Goal: Task Accomplishment & Management: Complete application form

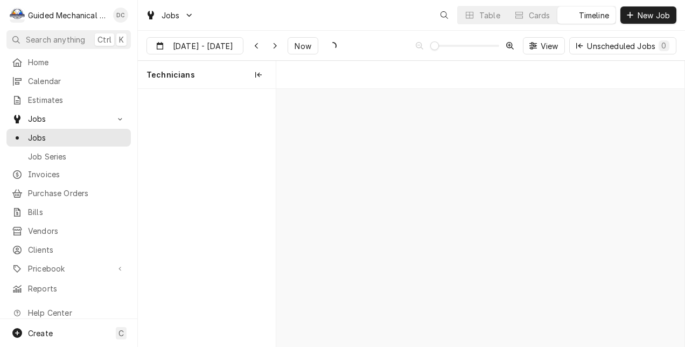
scroll to position [0, 8164]
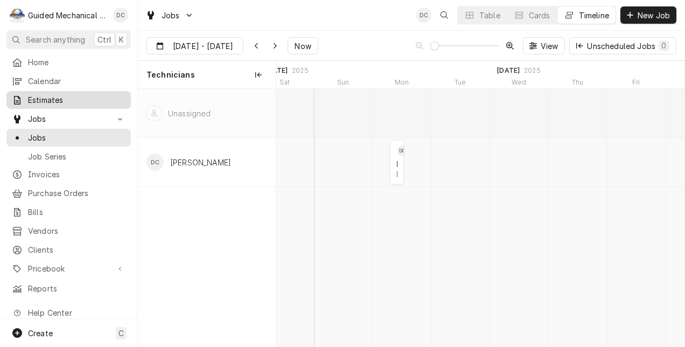
click at [47, 95] on span "Estimates" at bounding box center [77, 99] width 98 height 11
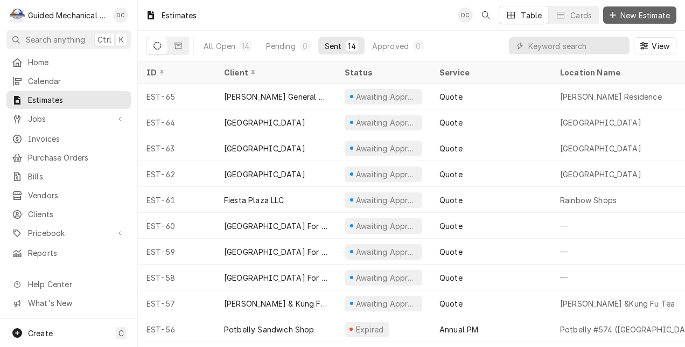
click at [635, 13] on span "New Estimate" at bounding box center [646, 15] width 54 height 11
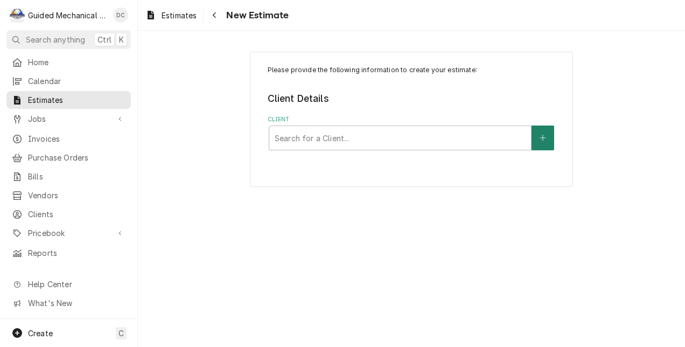
click at [542, 137] on icon "Create New Client" at bounding box center [543, 138] width 6 height 8
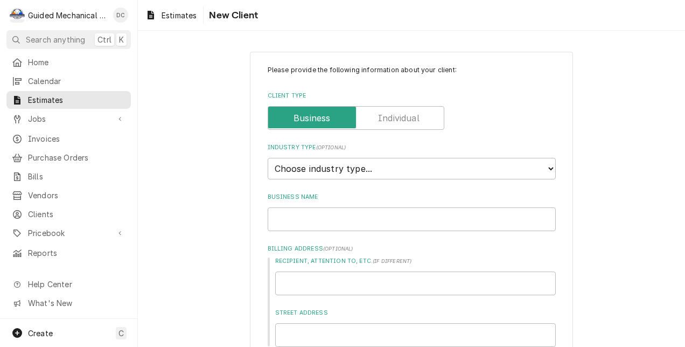
click at [397, 118] on label "Client Type" at bounding box center [356, 118] width 177 height 24
click at [397, 118] on input "Client Type" at bounding box center [356, 118] width 167 height 24
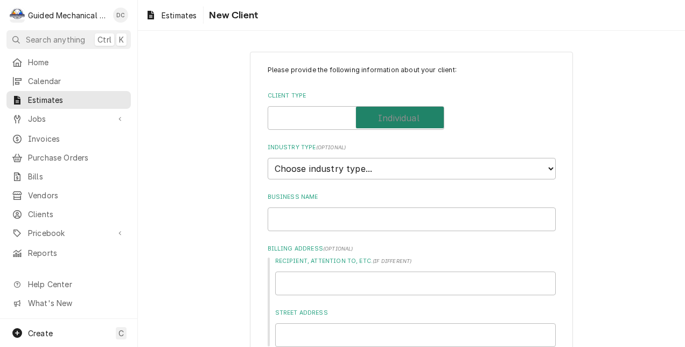
checkbox input "true"
type textarea "x"
click at [533, 169] on select "Choose industry type... Residential Commercial Industrial Government" at bounding box center [412, 169] width 288 height 22
select select "1"
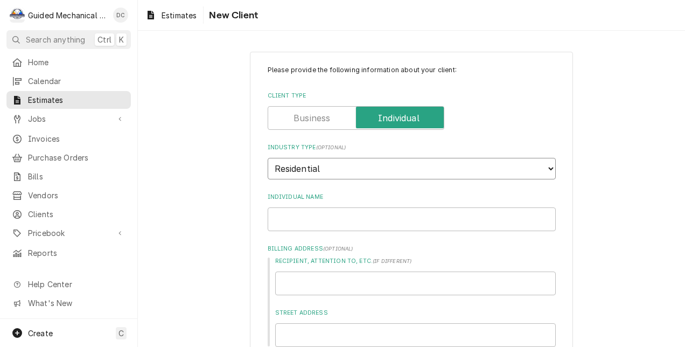
click at [268, 158] on select "Choose industry type... Residential Commercial Industrial Government" at bounding box center [412, 169] width 288 height 22
click at [320, 219] on input "Individual Name" at bounding box center [412, 219] width 288 height 24
type textarea "x"
type input "R"
type textarea "x"
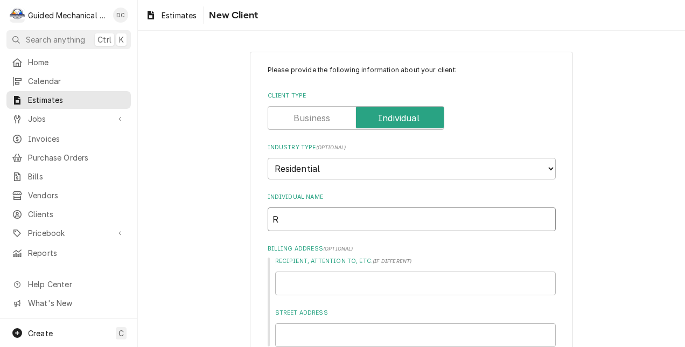
type input "Ro"
type textarea "x"
type input "Ros"
type textarea "x"
type input "Rose"
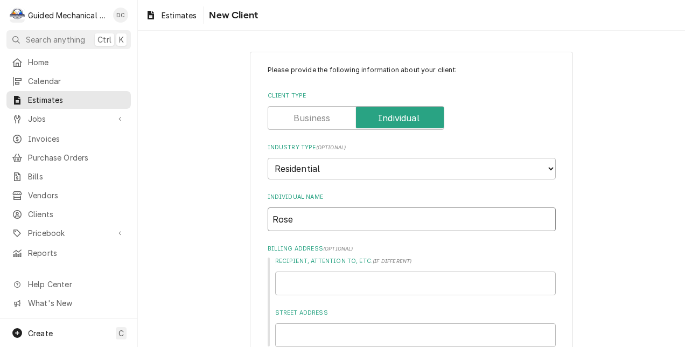
type textarea "x"
type input "Rosem"
type textarea "x"
type input "Rosema"
type textarea "x"
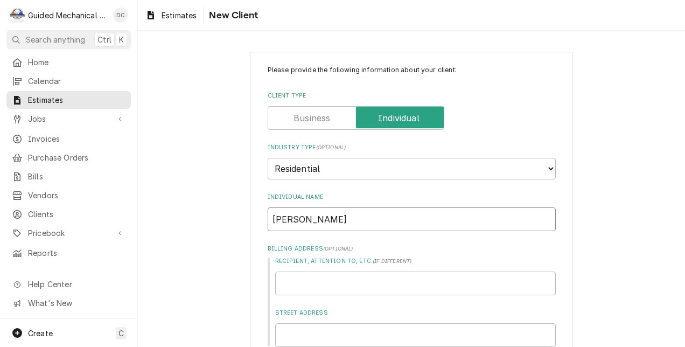
type input "Rosemar"
type textarea "x"
type input "Rosemari"
type textarea "x"
type input "Rosemarie"
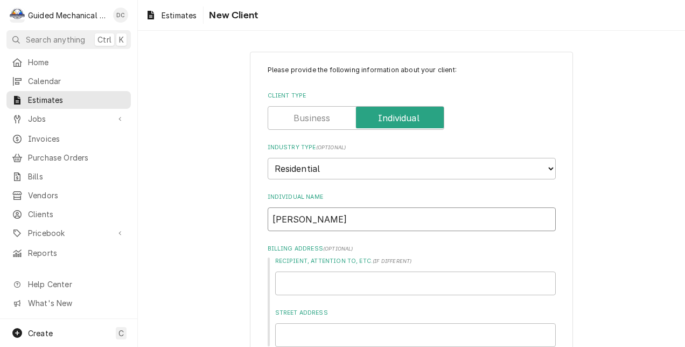
type textarea "x"
type input "Rosemarie"
type textarea "x"
type input "Rosemarie M"
type textarea "x"
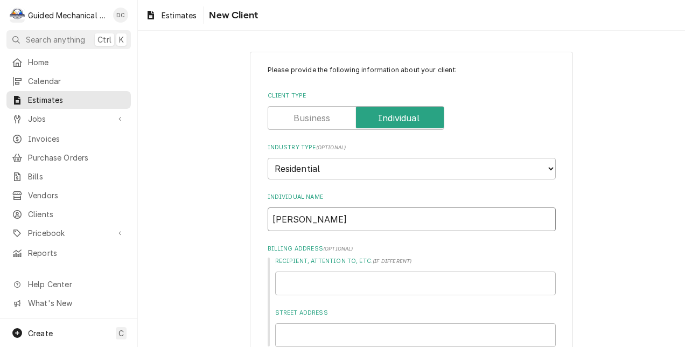
type input "Rosemarie Me"
type textarea "x"
type input "Rosemarie Men"
type textarea "x"
type input "Rosemarie Mend"
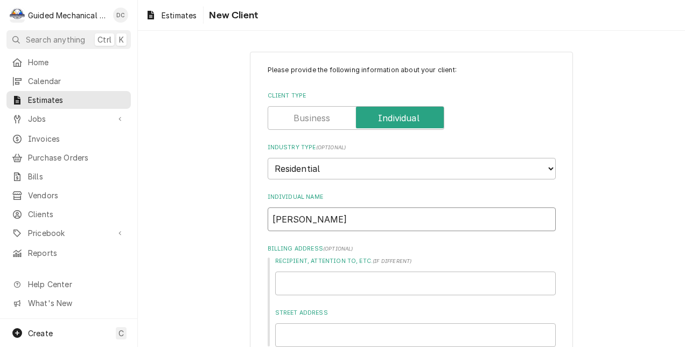
type textarea "x"
type input "Rosemarie Mende"
type textarea "x"
type input "[PERSON_NAME]"
type textarea "x"
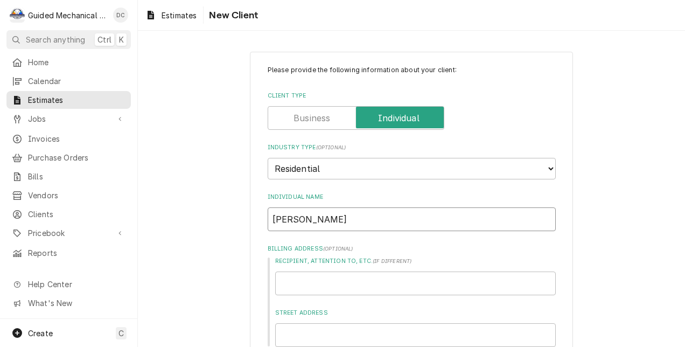
scroll to position [54, 0]
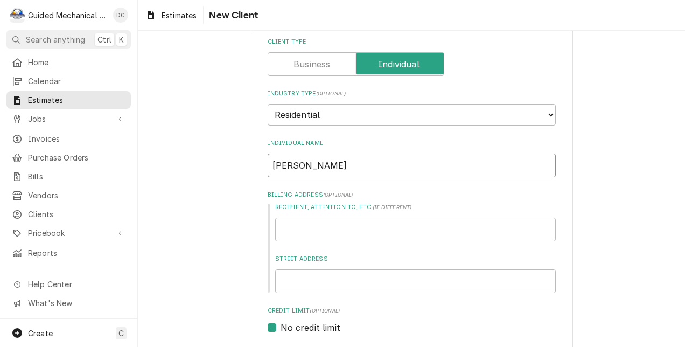
type input "[PERSON_NAME]"
click at [324, 286] on input "Street Address" at bounding box center [415, 281] width 281 height 24
click at [482, 281] on input "Street Address" at bounding box center [415, 281] width 281 height 24
type textarea "x"
type input "9"
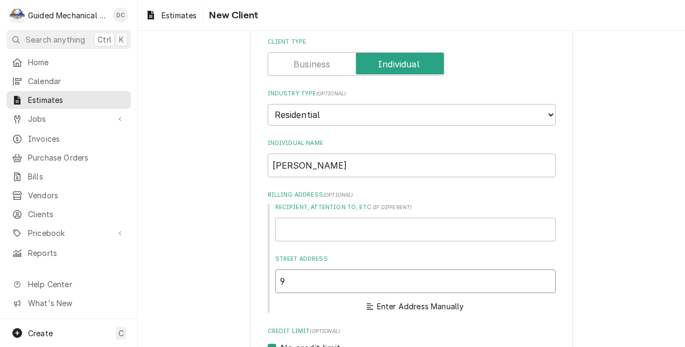
type textarea "x"
type input "99"
type textarea "x"
type input "990"
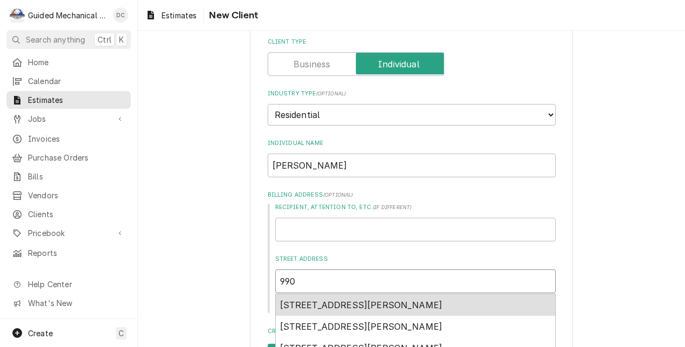
type textarea "x"
type input "9901"
click at [426, 300] on span "9901 East Fowler Avenue, Thonotosassa, FL, USA" at bounding box center [361, 305] width 163 height 11
type textarea "x"
type input "9901 E Fowler Ave"
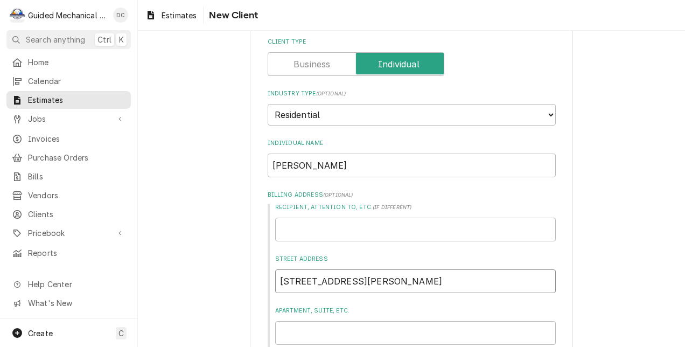
type textarea "x"
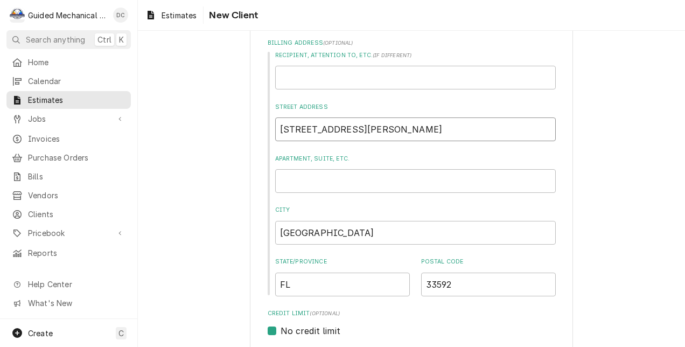
scroll to position [216, 0]
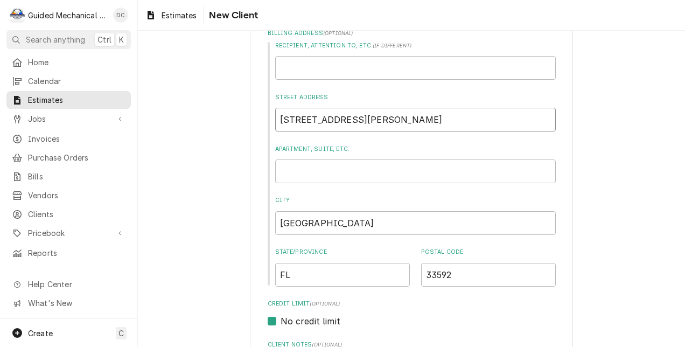
type input "9901 E Fowler Ave"
click at [340, 177] on input "Apartment, Suite, etc." at bounding box center [415, 172] width 281 height 24
type textarea "x"
type input "B"
type textarea "x"
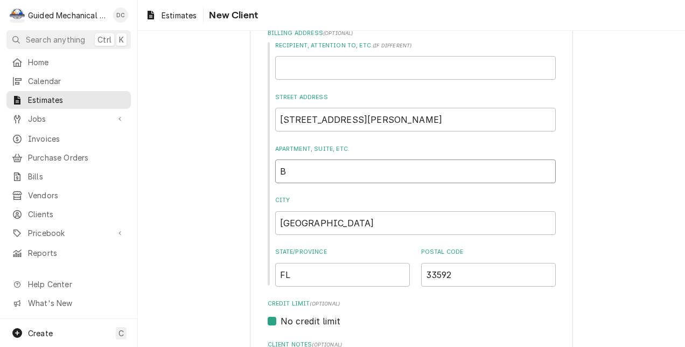
type input "B8"
type textarea "x"
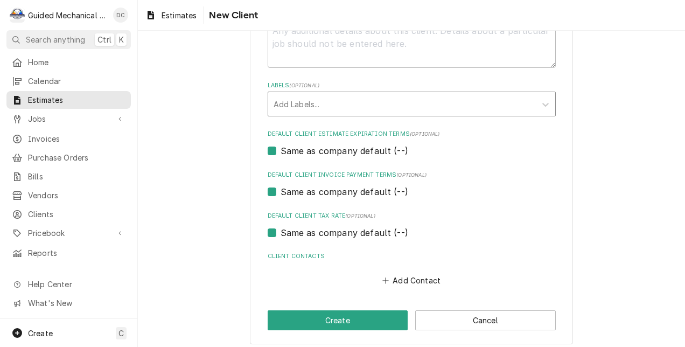
scroll to position [558, 0]
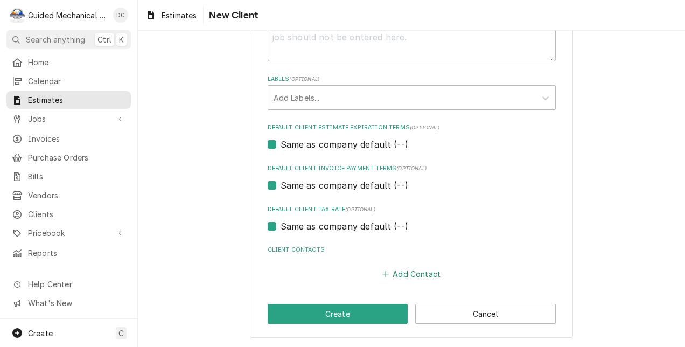
type input "B8"
click at [412, 271] on button "Add Contact" at bounding box center [411, 273] width 62 height 15
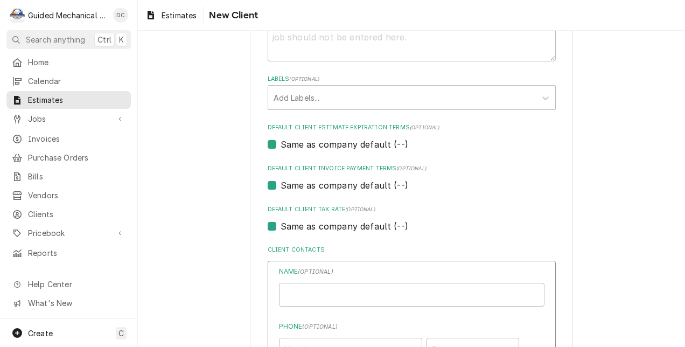
type textarea "x"
click at [359, 291] on input "Individual Name" at bounding box center [412, 295] width 266 height 24
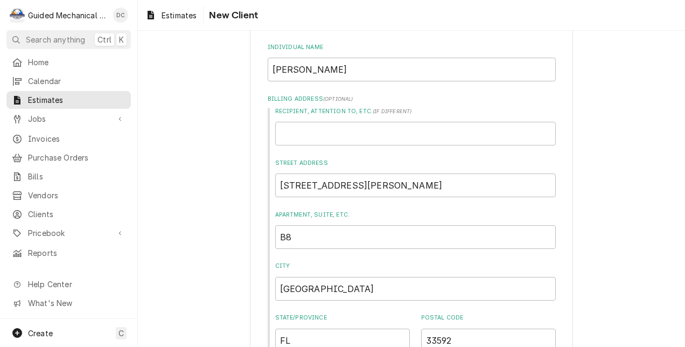
scroll to position [127, 0]
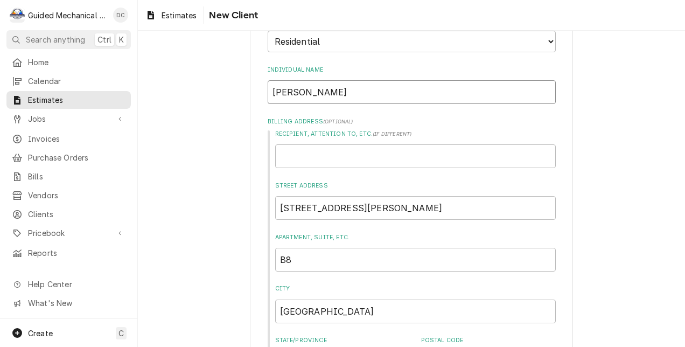
drag, startPoint x: 371, startPoint y: 96, endPoint x: 244, endPoint y: 92, distance: 127.8
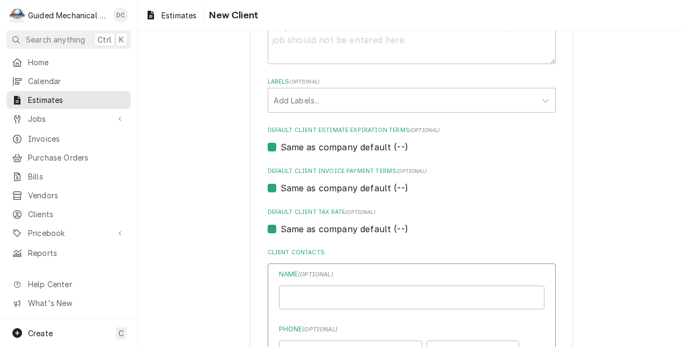
scroll to position [558, 0]
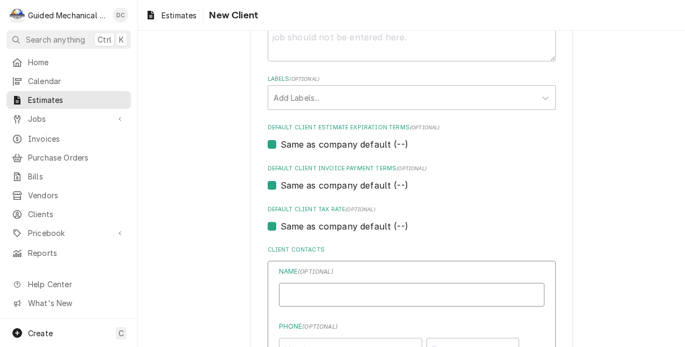
click at [316, 302] on input "Individual Name" at bounding box center [412, 295] width 266 height 24
paste input "Rosemarie Mendez"
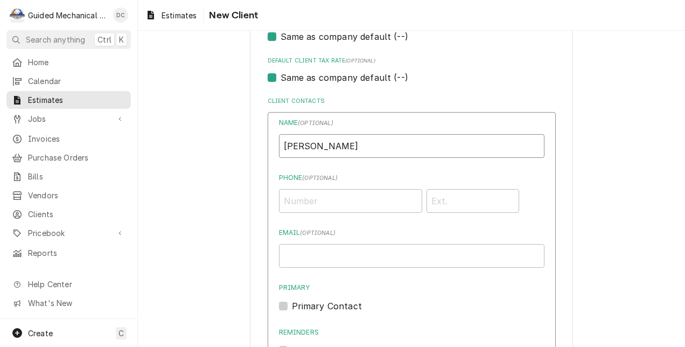
scroll to position [720, 0]
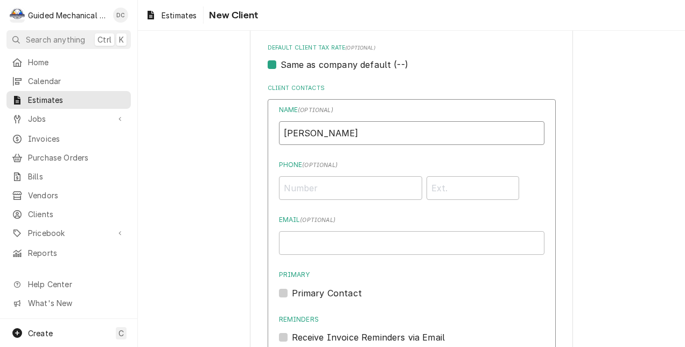
type input "Rosemarie Mendez"
click at [351, 190] on input "Phone ( optional )" at bounding box center [350, 188] width 143 height 24
click at [382, 191] on input "Phone ( optional )" at bounding box center [350, 188] width 143 height 24
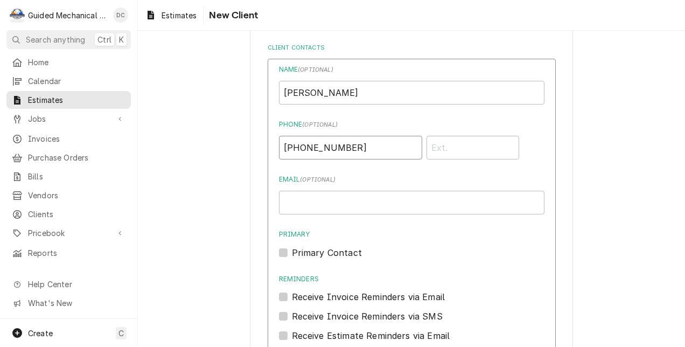
scroll to position [774, 0]
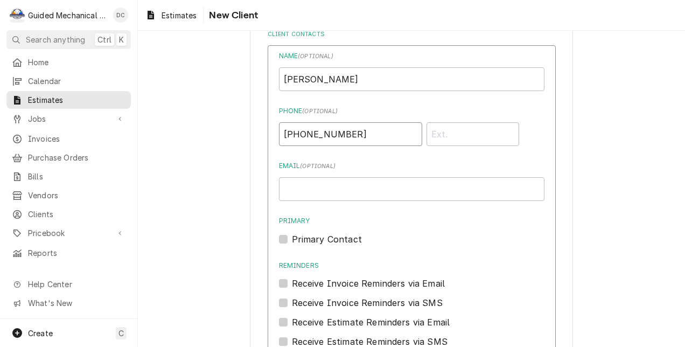
type input "(813) 305-9295"
click at [361, 196] on input "Email ( optional )" at bounding box center [412, 189] width 266 height 24
type input "Rosemariem1180@gmail.com"
click at [292, 238] on label "Primary Contact" at bounding box center [327, 239] width 70 height 13
click at [292, 238] on input "Primary" at bounding box center [425, 245] width 266 height 24
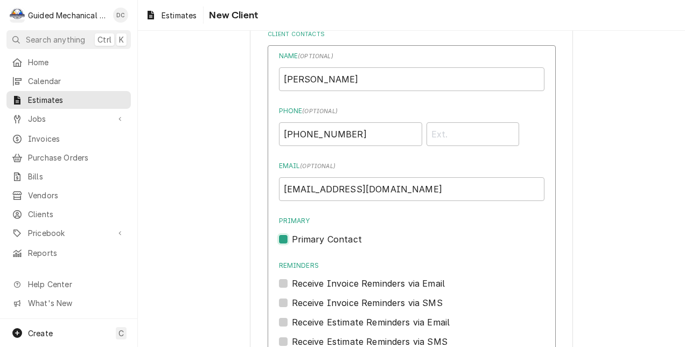
checkbox input "true"
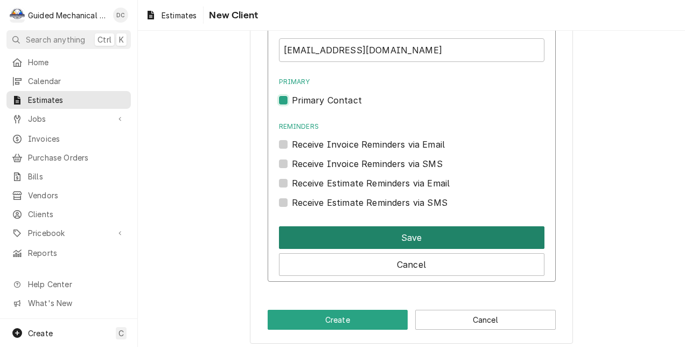
scroll to position [920, 0]
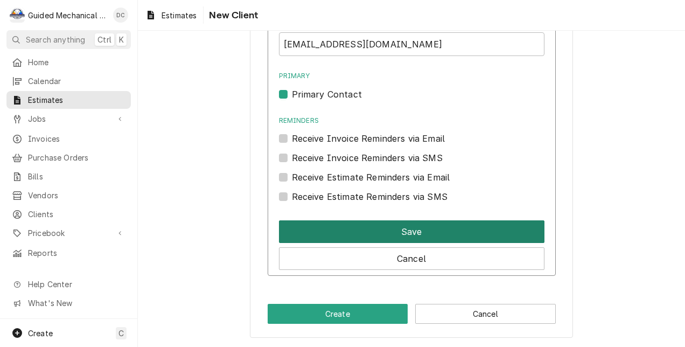
click at [448, 233] on button "Save" at bounding box center [412, 231] width 266 height 23
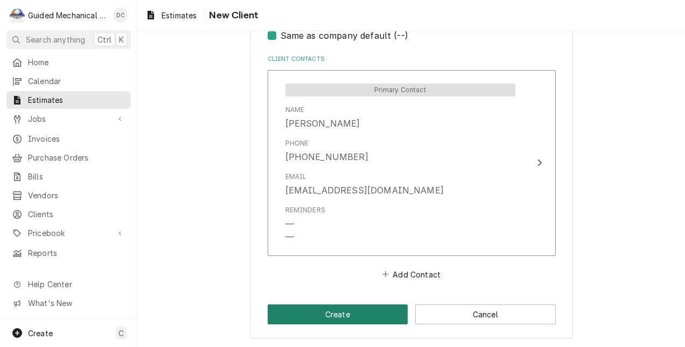
click at [355, 311] on button "Create" at bounding box center [338, 314] width 141 height 20
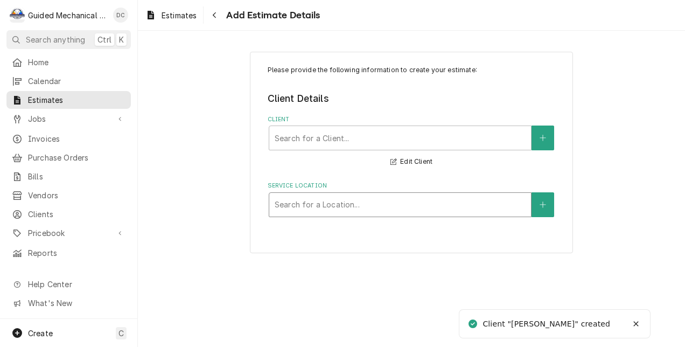
click at [386, 202] on div "Service Location" at bounding box center [400, 204] width 251 height 19
click at [532, 197] on button "Service Location" at bounding box center [543, 204] width 23 height 25
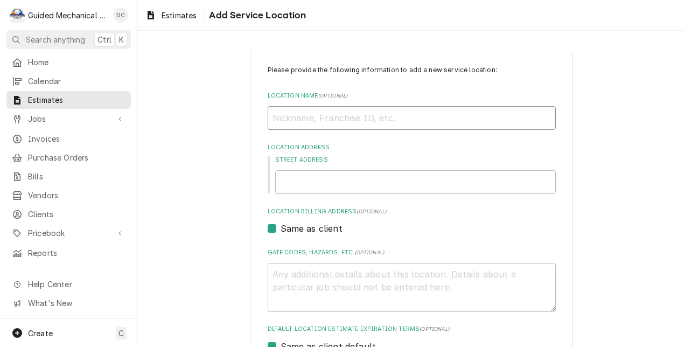
click at [348, 121] on input "Location Name ( optional )" at bounding box center [412, 118] width 288 height 24
type textarea "x"
type input "h"
type textarea "x"
type input "ho"
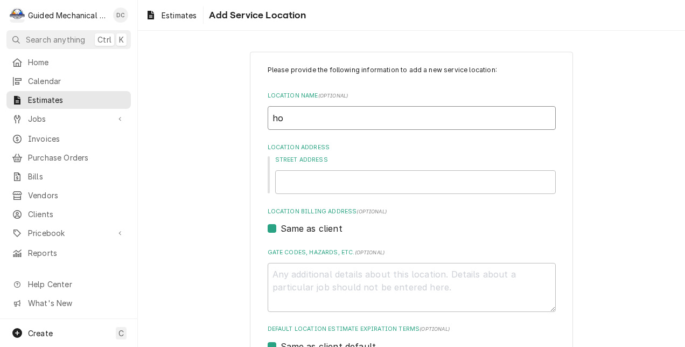
type textarea "x"
type input "hom"
type textarea "x"
type input "home"
type textarea "x"
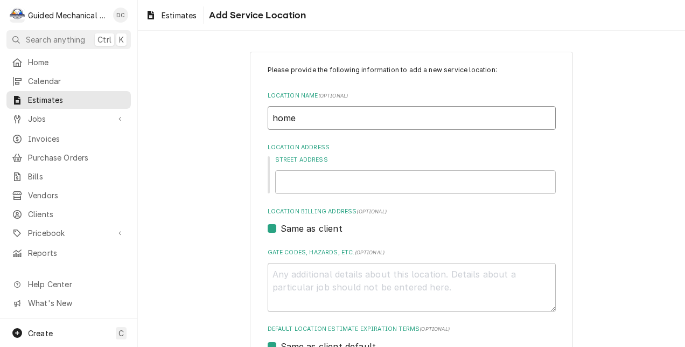
type input "home"
click at [281, 176] on input "Street Address" at bounding box center [415, 182] width 281 height 24
type textarea "x"
type input "9"
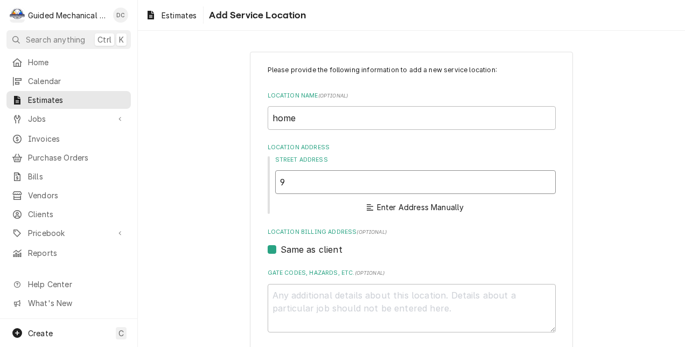
type textarea "x"
type input "99"
type textarea "x"
type input "990"
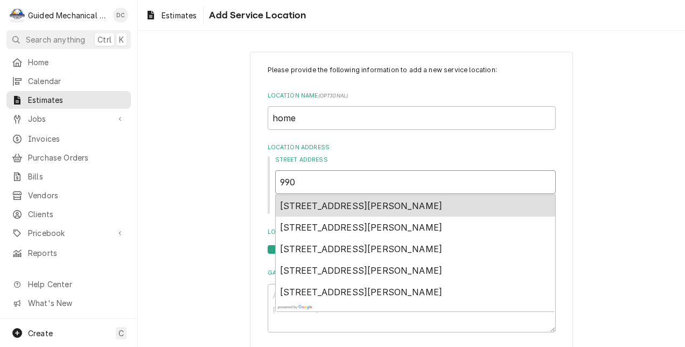
type textarea "x"
type input "9901"
click at [297, 207] on span "9901 East Fowler Avenue, Thonotosassa, FL, USA" at bounding box center [361, 205] width 163 height 11
type textarea "x"
type input "9901 E Fowler Ave"
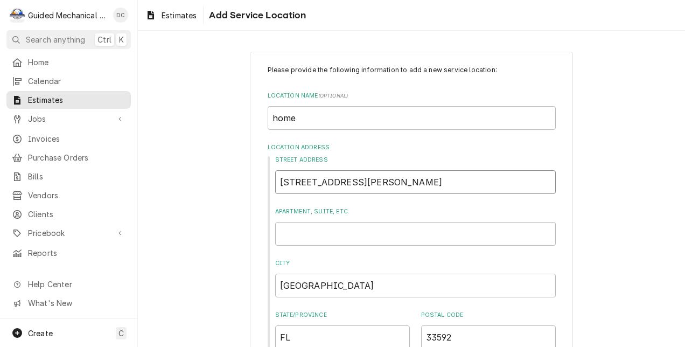
type textarea "x"
type input "9901 E Fowler Ave"
drag, startPoint x: 304, startPoint y: 232, endPoint x: 323, endPoint y: 228, distance: 18.6
click at [304, 232] on input "Apartment, Suite, etc." at bounding box center [415, 234] width 281 height 24
type textarea "x"
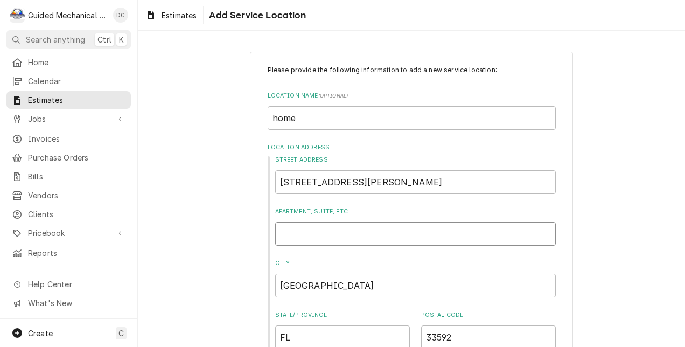
type input "B"
type textarea "x"
type input "B8"
type textarea "x"
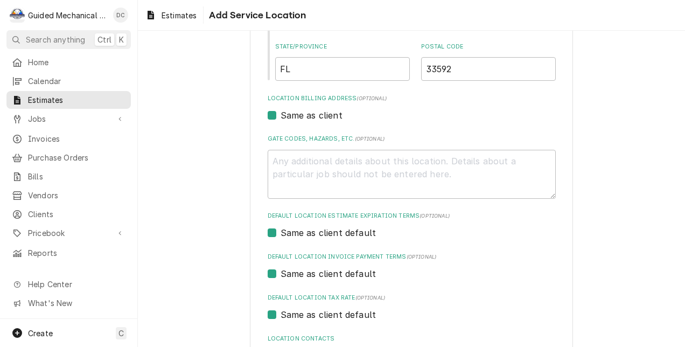
scroll to position [357, 0]
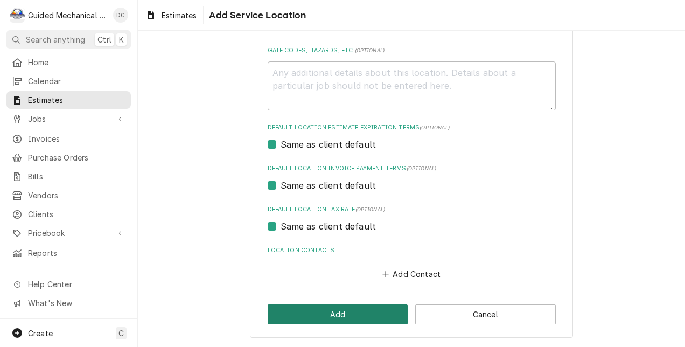
type input "B8"
click at [326, 316] on button "Add" at bounding box center [338, 314] width 141 height 20
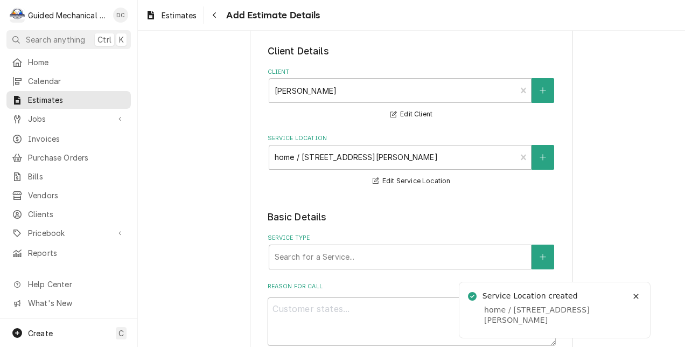
scroll to position [108, 0]
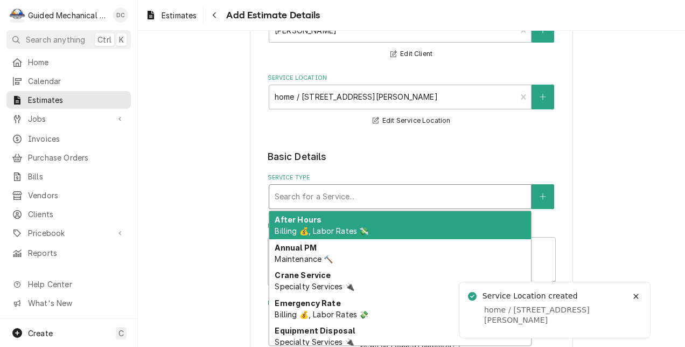
click at [403, 199] on div "Service Type" at bounding box center [400, 196] width 251 height 19
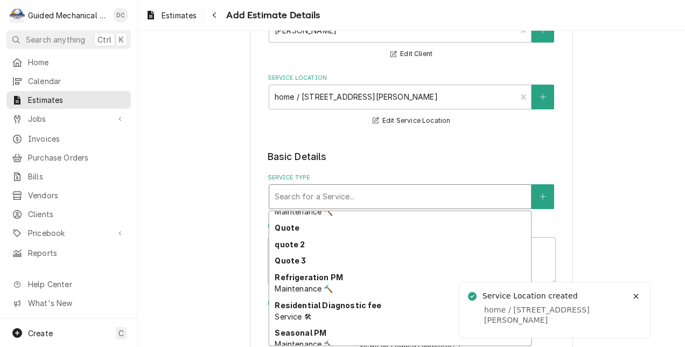
scroll to position [485, 0]
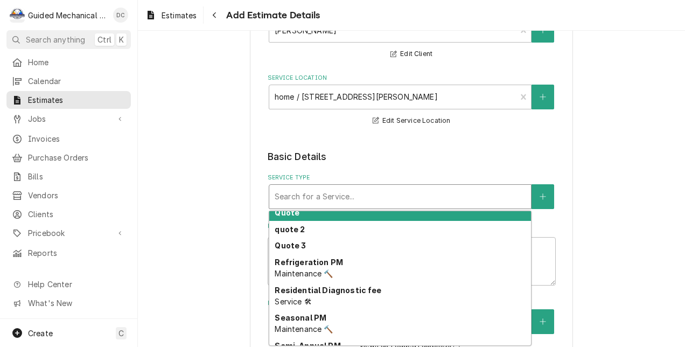
click at [319, 213] on div "Quote" at bounding box center [400, 212] width 262 height 17
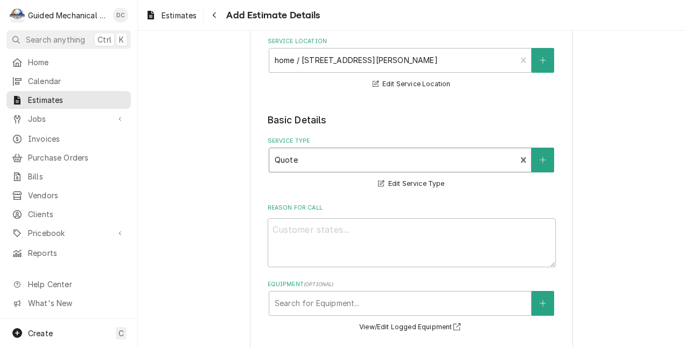
scroll to position [162, 0]
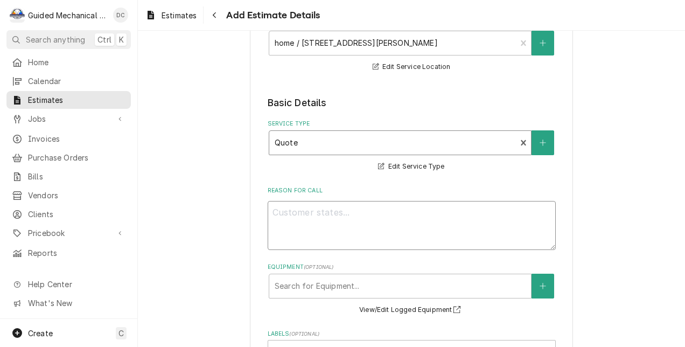
click at [332, 217] on textarea "Reason For Call" at bounding box center [412, 225] width 288 height 49
type textarea "x"
type textarea "n"
type textarea "x"
type textarea "ne"
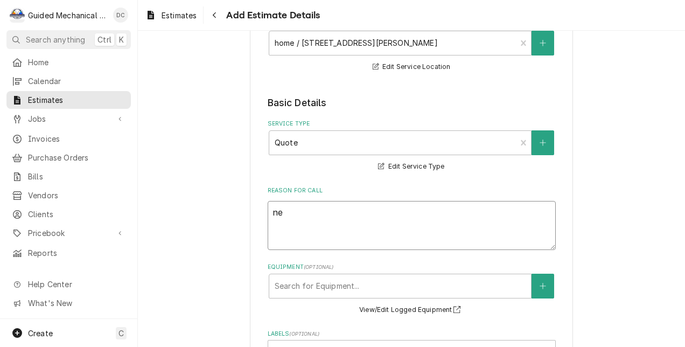
type textarea "x"
type textarea "new"
type textarea "x"
type textarea "new"
type textarea "x"
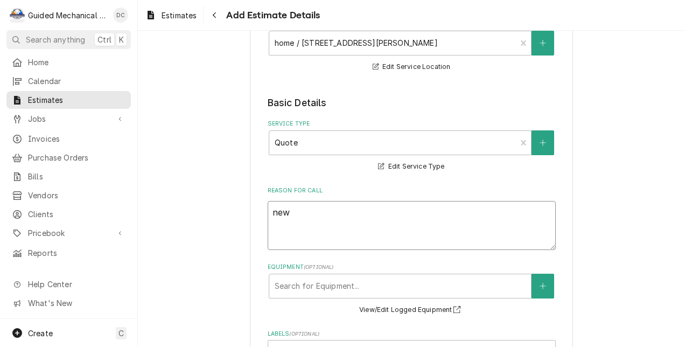
type textarea "new a"
type textarea "x"
type textarea "new a/"
type textarea "x"
type textarea "new a/c"
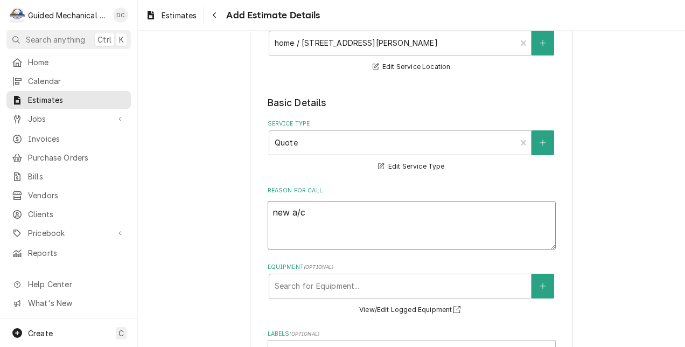
type textarea "x"
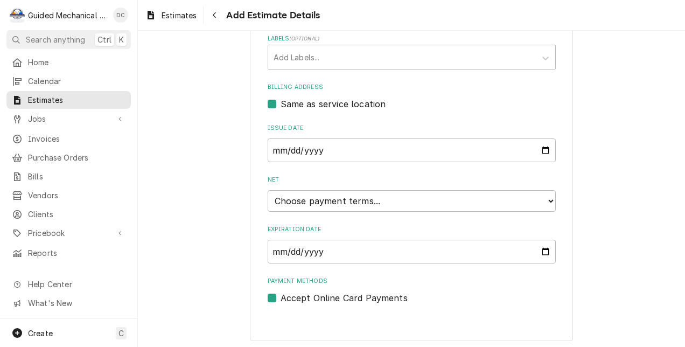
scroll to position [461, 0]
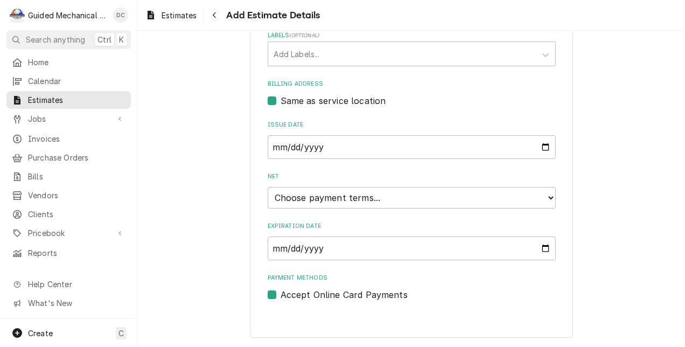
type textarea "new a/c"
click at [387, 205] on select "Choose payment terms... Same Day Net 7 Net 14 Net 21 Net 30 Net 45 Net 60 Net 90" at bounding box center [412, 198] width 288 height 22
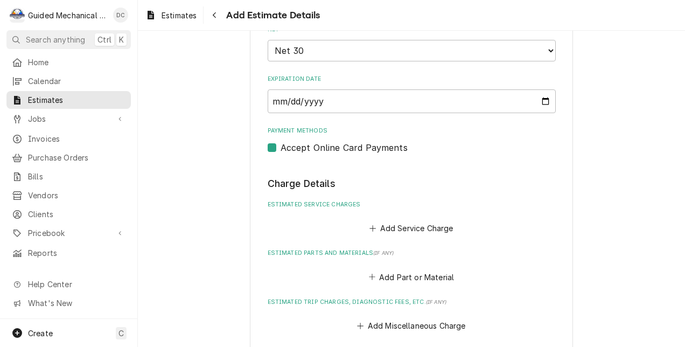
scroll to position [622, 0]
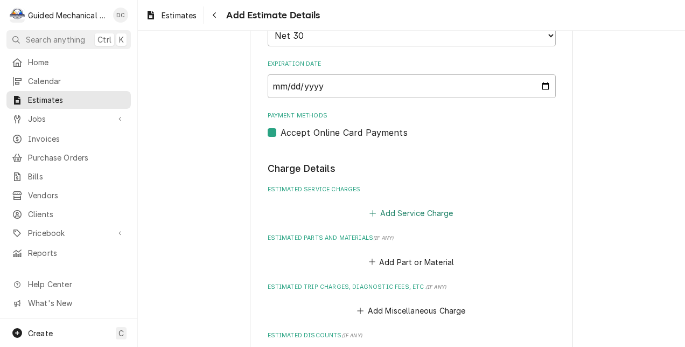
click at [444, 214] on button "Add Service Charge" at bounding box center [411, 213] width 87 height 15
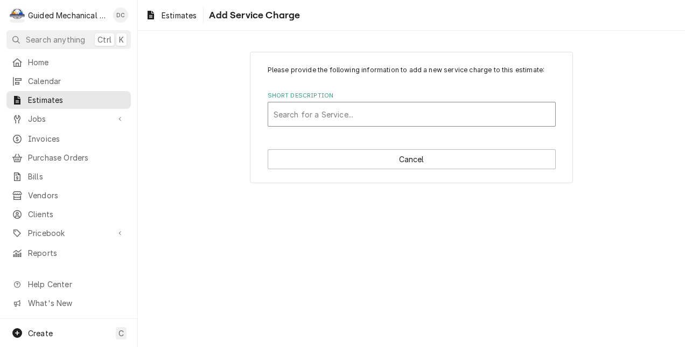
click at [396, 109] on div "Short Description" at bounding box center [412, 114] width 276 height 19
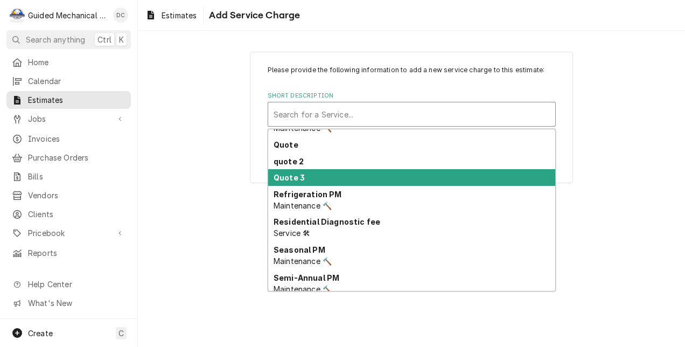
scroll to position [403, 0]
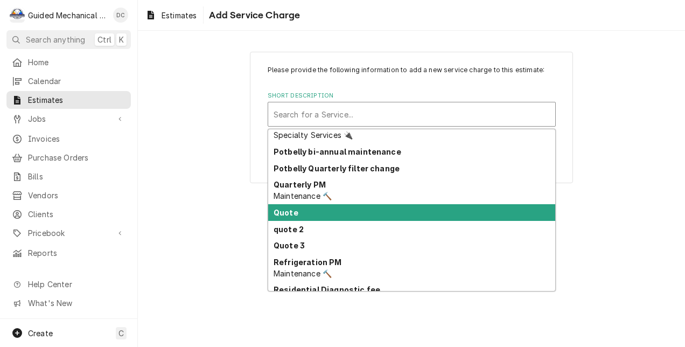
click at [316, 208] on div "Quote" at bounding box center [411, 212] width 287 height 17
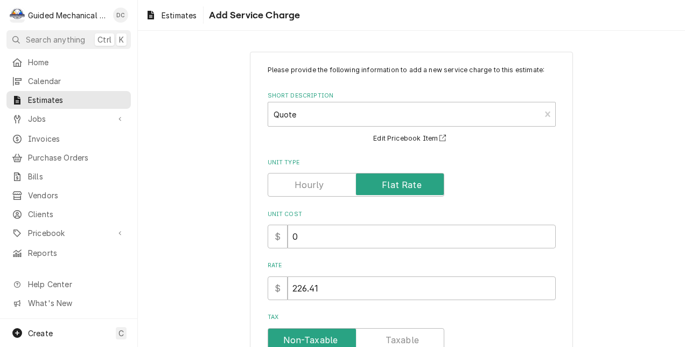
type textarea "x"
drag, startPoint x: 346, startPoint y: 291, endPoint x: 238, endPoint y: 293, distance: 107.8
click at [238, 293] on div "Please provide the following information to add a new service charge to this es…" at bounding box center [412, 268] width 548 height 452
type input "5"
type textarea "x"
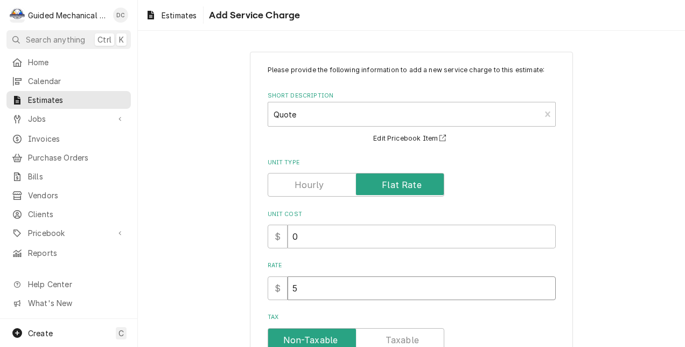
type input "50"
type textarea "x"
type input "503"
type textarea "x"
type input "5030"
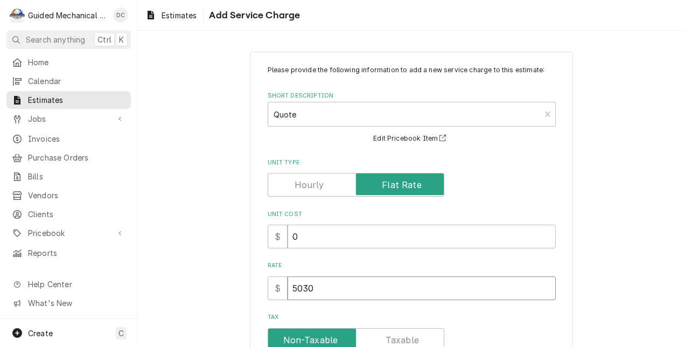
type textarea "x"
type input "5030.6"
type textarea "x"
type input "5030.65"
type textarea "x"
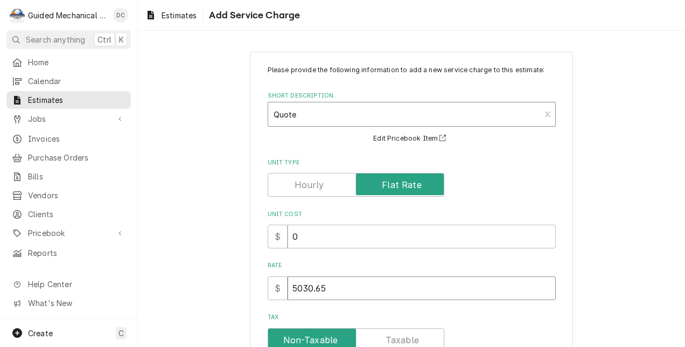
type input "5030.65"
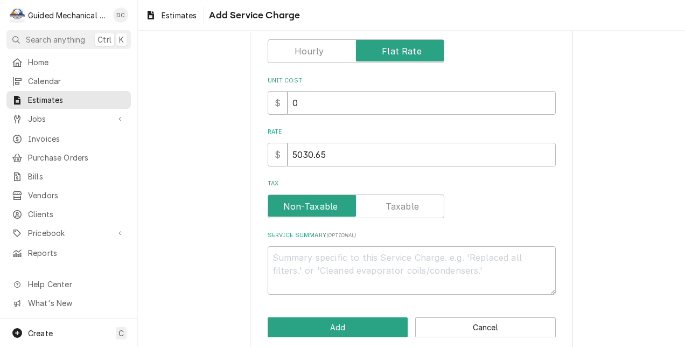
scroll to position [148, 0]
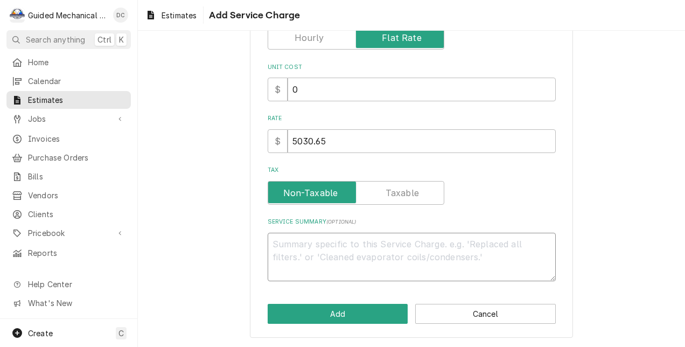
click at [375, 247] on textarea "Service Summary ( optional )" at bounding box center [412, 257] width 288 height 49
type textarea "x"
type textarea "Q"
type textarea "x"
type textarea "Qu"
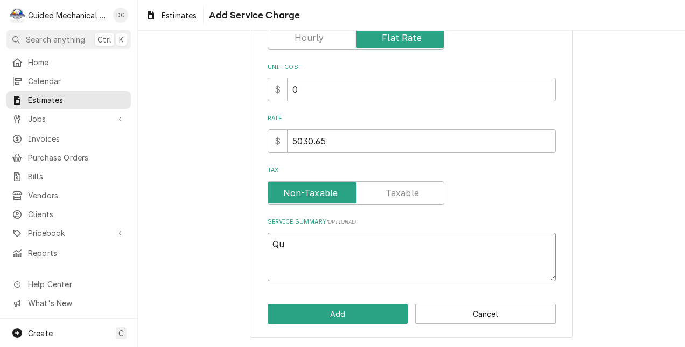
type textarea "x"
type textarea "Quo"
type textarea "x"
type textarea "Quot"
type textarea "x"
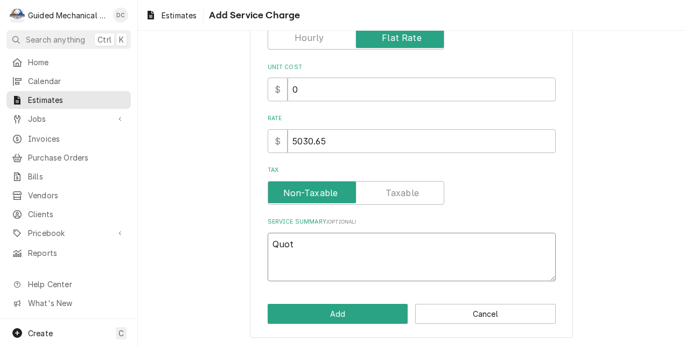
type textarea "Quote"
type textarea "x"
type textarea "Quote"
type textarea "x"
type textarea "Quote i"
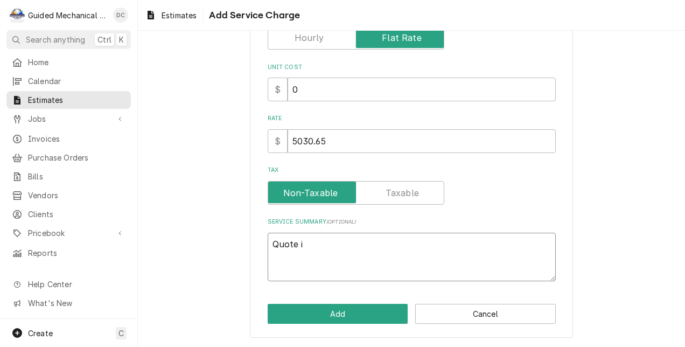
type textarea "x"
type textarea "Quote is"
type textarea "x"
type textarea "Quote is"
type textarea "x"
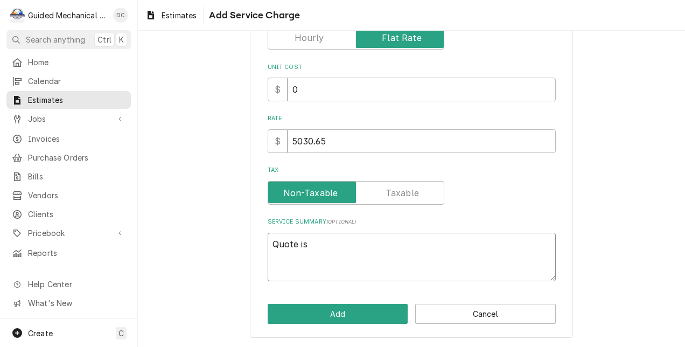
type textarea "Quote is t"
type textarea "x"
type textarea "Quote is to"
type textarea "x"
type textarea "Quote is to"
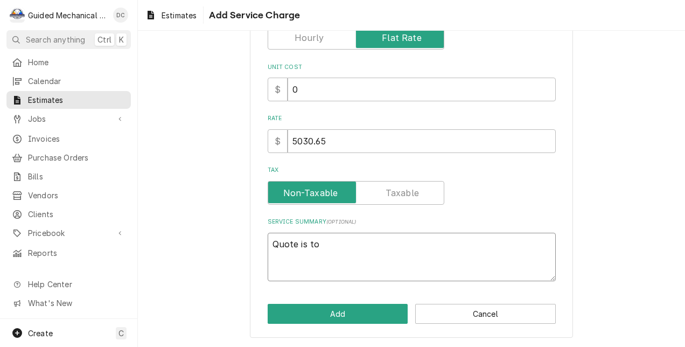
type textarea "x"
type textarea "Quote is to r"
type textarea "x"
type textarea "Quote is to re"
type textarea "x"
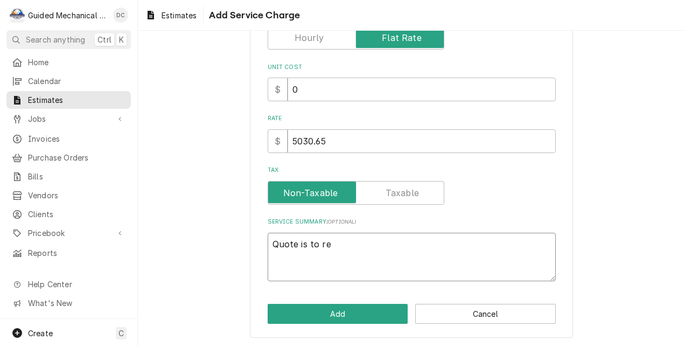
type textarea "Quote is to rep"
type textarea "x"
type textarea "Quote is to repl"
type textarea "x"
type textarea "Quote is to repla"
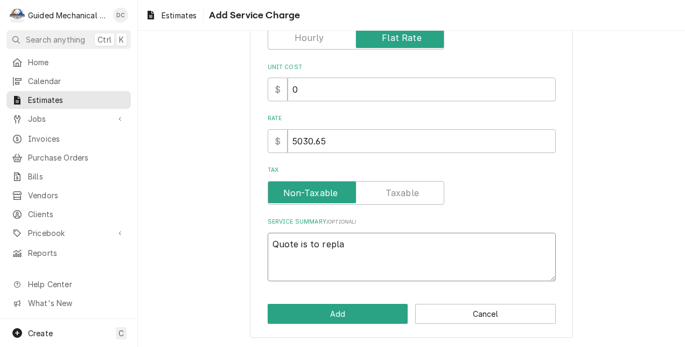
type textarea "x"
type textarea "Quote is to replac"
type textarea "x"
type textarea "Quote is to replace"
type textarea "x"
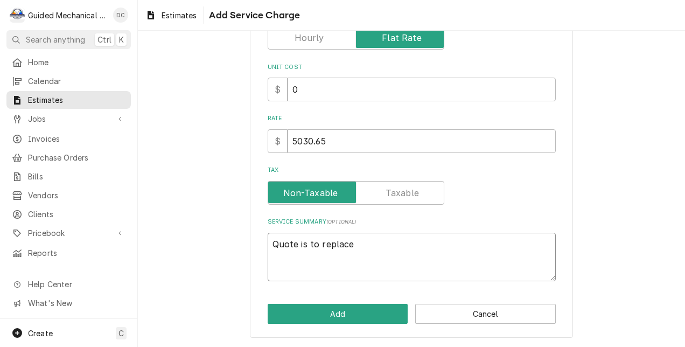
type textarea "Quote is to replace"
type textarea "x"
type textarea "Quote is to replace e"
type textarea "x"
type textarea "Quote is to replace ex"
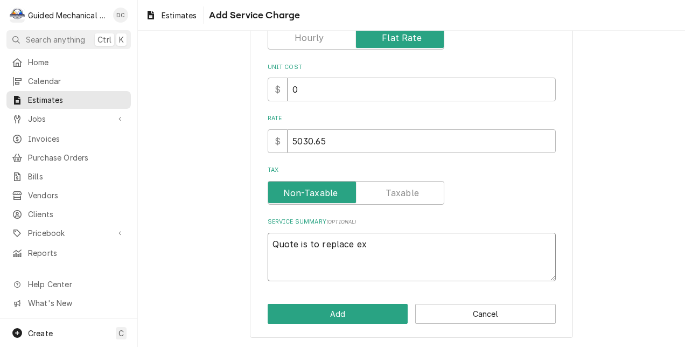
type textarea "x"
type textarea "Quote is to replace exi"
type textarea "x"
type textarea "Quote is to replace exis"
type textarea "x"
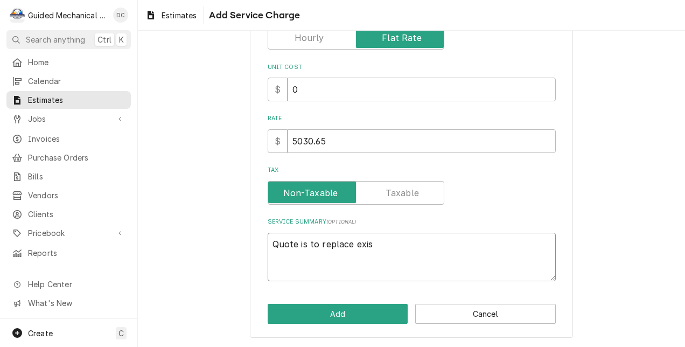
type textarea "Quote is to replace exist"
type textarea "x"
type textarea "Quote is to replace existi"
type textarea "x"
type textarea "Quote is to replace existin"
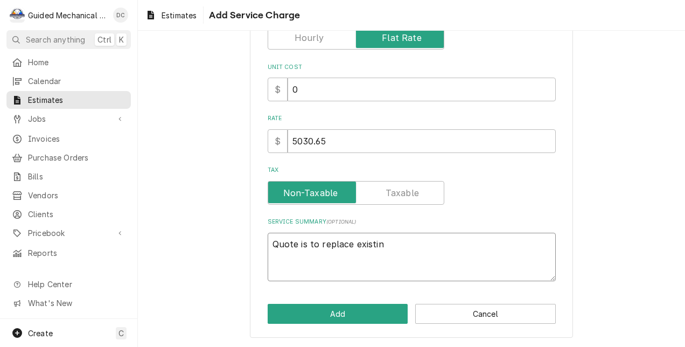
type textarea "x"
type textarea "Quote is to replace existing"
type textarea "x"
type textarea "Quote is to replace existing"
type textarea "x"
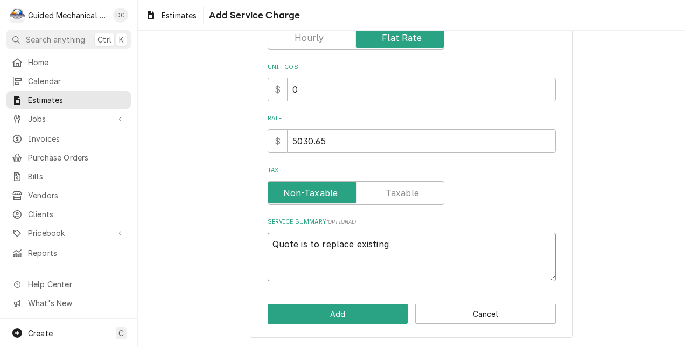
type textarea "Quote is to replace existing 3"
type textarea "x"
type textarea "Quote is to replace existing 3."
type textarea "x"
type textarea "Quote is to replace existing 3.5"
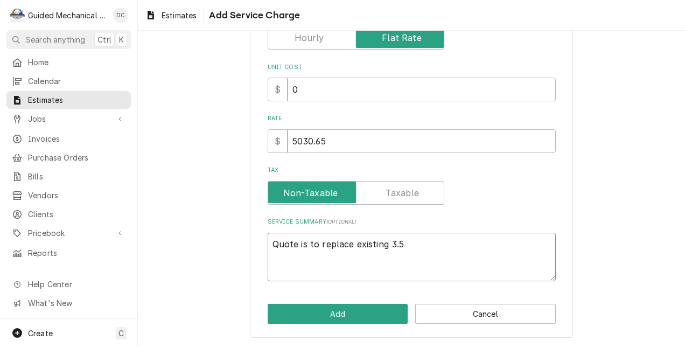
type textarea "x"
type textarea "Quote is to replace existing 3.5"
type textarea "x"
type textarea "Quote is to replace existing 3.5 t"
type textarea "x"
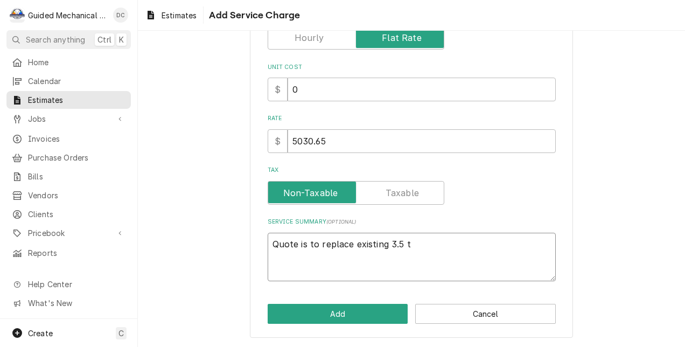
type textarea "Quote is to replace existing 3.5 to"
type textarea "x"
type textarea "Quote is to replace existing 3.5 ton"
type textarea "x"
type textarea "Quote is to replace existing 3.5 ton"
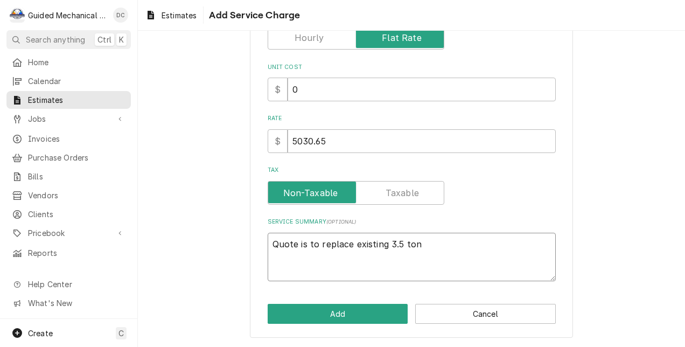
type textarea "x"
type textarea "Quote is to replace existing 3.5 ton h"
type textarea "x"
type textarea "Quote is to replace existing 3.5 ton he"
type textarea "x"
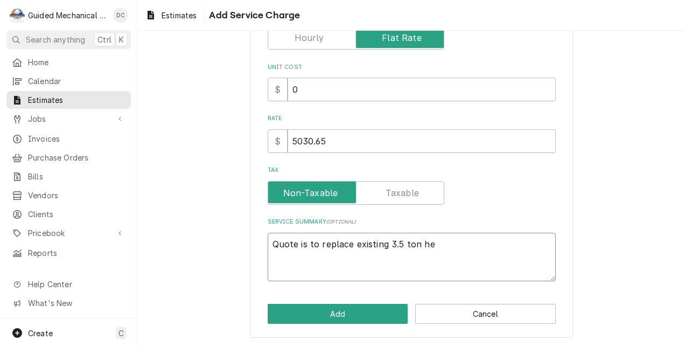
type textarea "Quote is to replace existing 3.5 ton hea"
type textarea "x"
type textarea "Quote is to replace existing 3.5 ton heat"
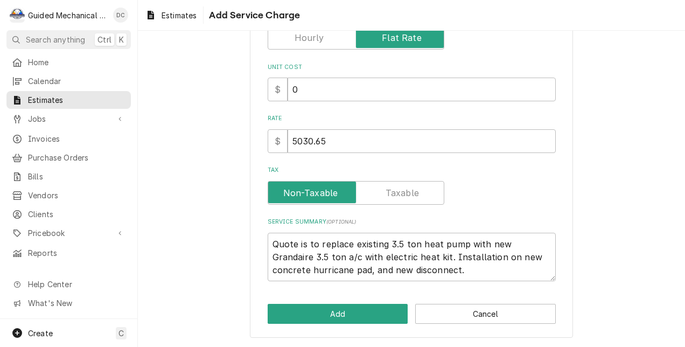
click at [623, 260] on div "Please provide the following information to add a new service charge to this es…" at bounding box center [412, 121] width 548 height 452
click at [467, 269] on textarea "Quote is to replace existing 3.5 ton heat pump with new Grandaire 3.5 ton a/c w…" at bounding box center [412, 257] width 288 height 49
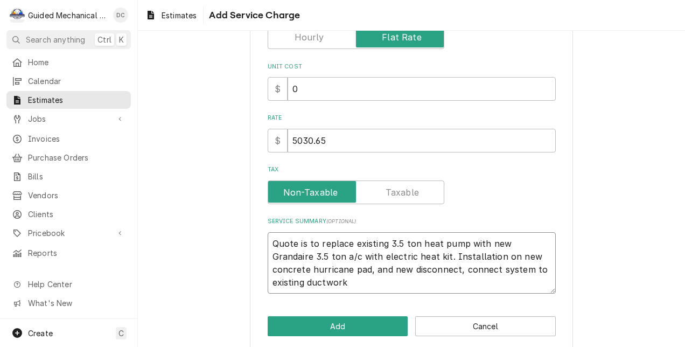
drag, startPoint x: 345, startPoint y: 268, endPoint x: 350, endPoint y: 269, distance: 5.4
click at [345, 268] on textarea "Quote is to replace existing 3.5 ton heat pump with new Grandaire 3.5 ton a/c w…" at bounding box center [412, 263] width 288 height 62
click at [400, 271] on textarea "Quote is to replace existing 3.5 ton heat pump with new Grandaire 3.5 ton a/c w…" at bounding box center [412, 263] width 288 height 62
click at [322, 281] on textarea "Quote is to replace existing 3.5 ton heat pump with new Grandaire 3.5 ton a/c w…" at bounding box center [412, 263] width 288 height 62
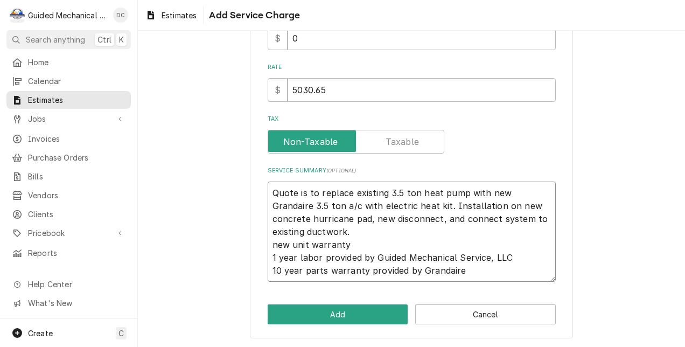
scroll to position [199, 0]
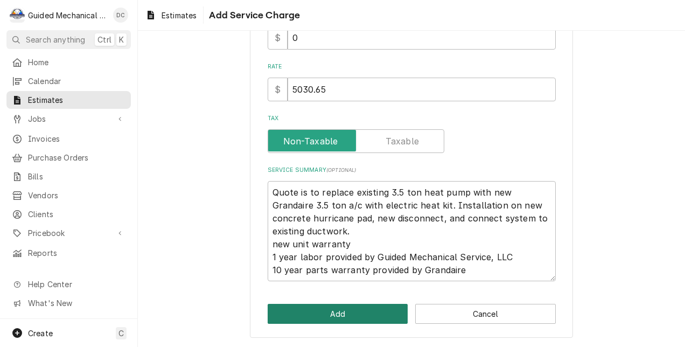
click at [352, 315] on button "Add" at bounding box center [338, 314] width 141 height 20
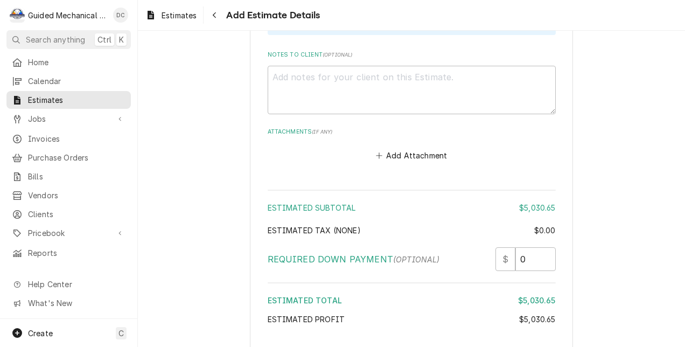
scroll to position [1311, 0]
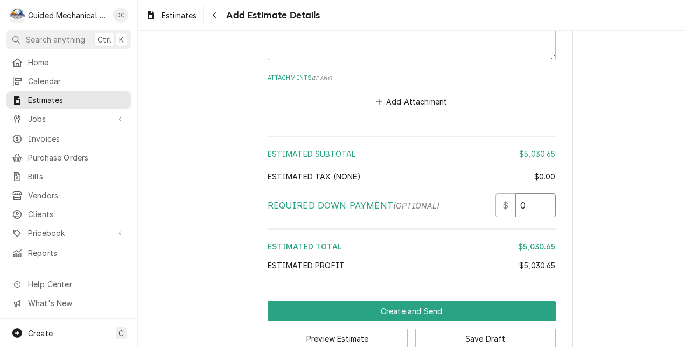
drag, startPoint x: 529, startPoint y: 204, endPoint x: 506, endPoint y: 204, distance: 23.2
click at [506, 204] on div "$ 0" at bounding box center [526, 205] width 60 height 24
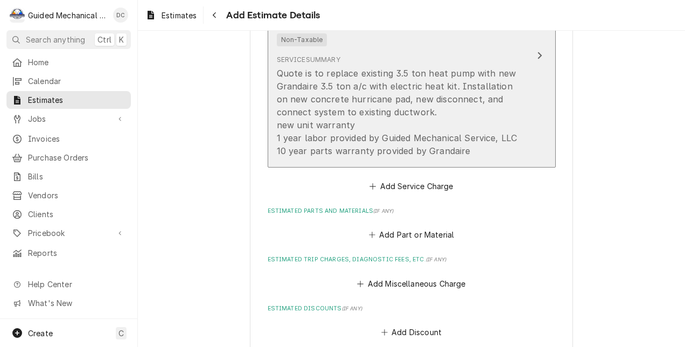
click at [418, 112] on div "Quote is to replace existing 3.5 ton heat pump with new Grandaire 3.5 ton a/c w…" at bounding box center [400, 112] width 247 height 91
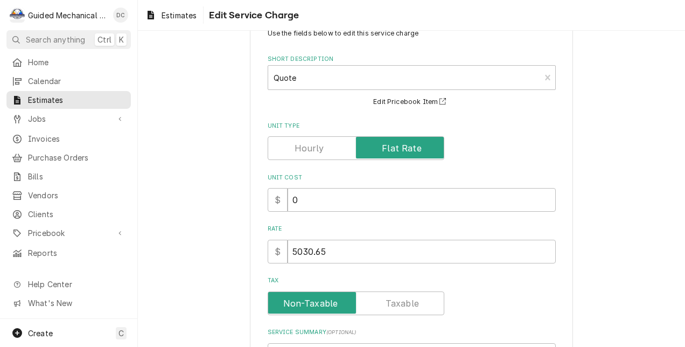
scroll to position [54, 0]
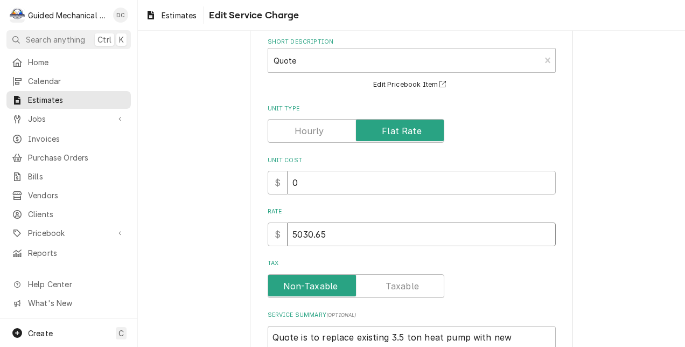
drag, startPoint x: 305, startPoint y: 232, endPoint x: 295, endPoint y: 235, distance: 10.2
click at [295, 235] on input "5030.65" at bounding box center [422, 235] width 268 height 24
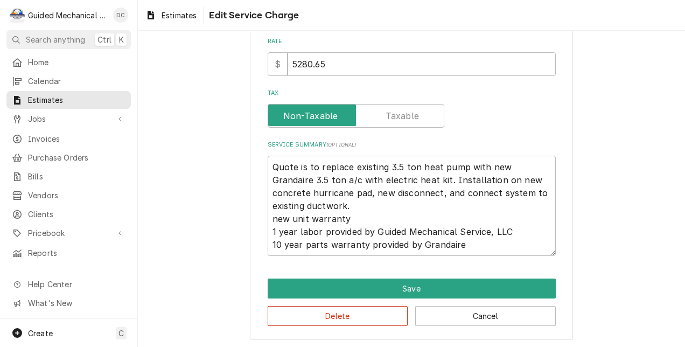
scroll to position [227, 0]
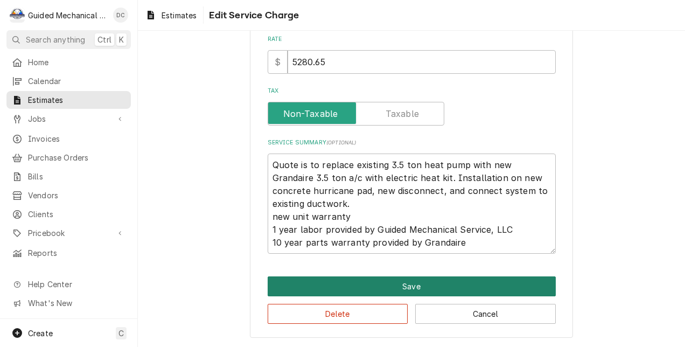
click at [458, 283] on button "Save" at bounding box center [412, 286] width 288 height 20
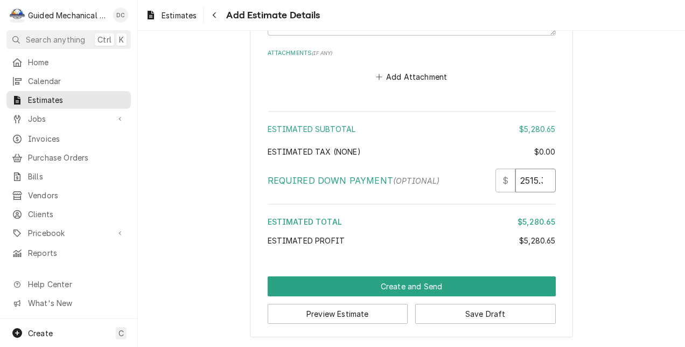
scroll to position [0, 10]
drag, startPoint x: 514, startPoint y: 180, endPoint x: 643, endPoint y: 176, distance: 129.4
click at [524, 179] on input "2515.33" at bounding box center [536, 181] width 40 height 24
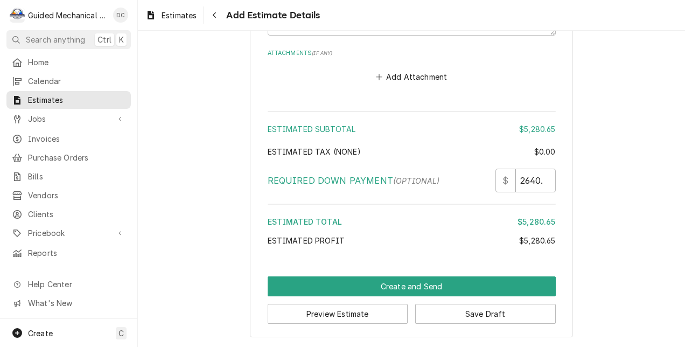
click at [379, 316] on button "Preview Estimate" at bounding box center [338, 314] width 141 height 20
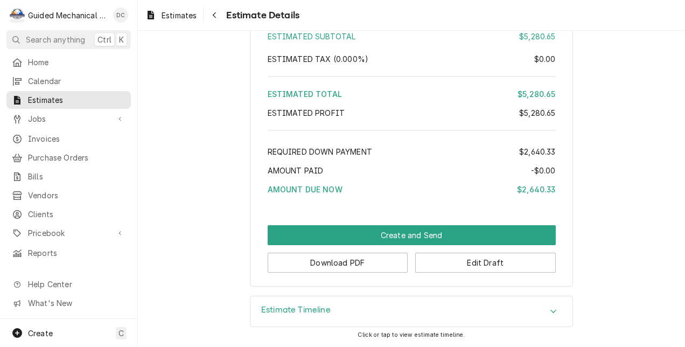
scroll to position [1084, 0]
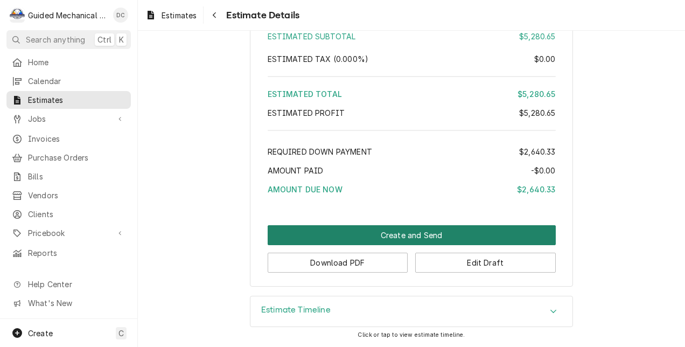
click at [444, 233] on button "Create and Send" at bounding box center [412, 235] width 288 height 20
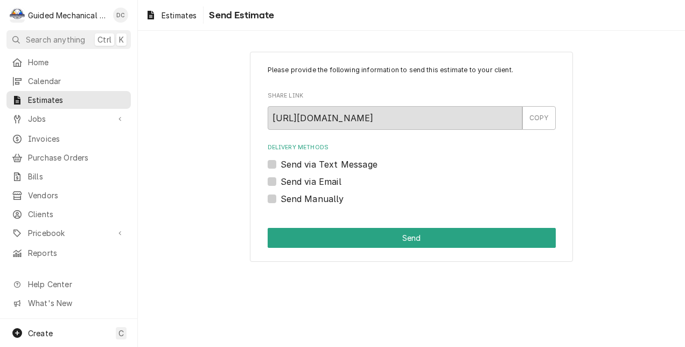
click at [281, 164] on label "Send via Text Message" at bounding box center [329, 164] width 97 height 13
click at [281, 164] on input "Send via Text Message" at bounding box center [425, 170] width 288 height 24
checkbox input "true"
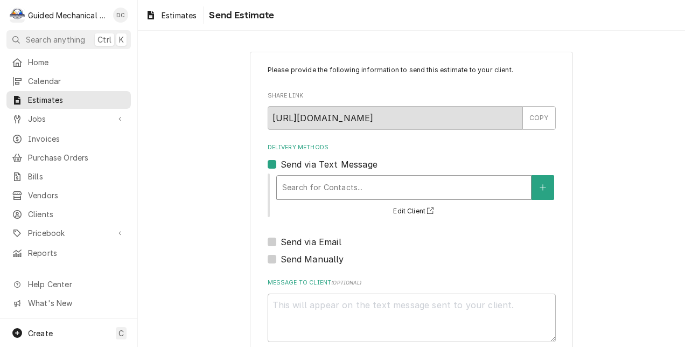
click at [295, 182] on div "Delivery Methods" at bounding box center [404, 187] width 244 height 19
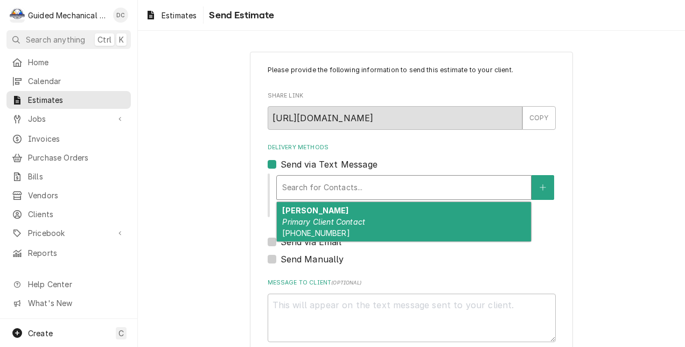
click at [327, 212] on strong "[PERSON_NAME]" at bounding box center [315, 210] width 66 height 9
type textarea "x"
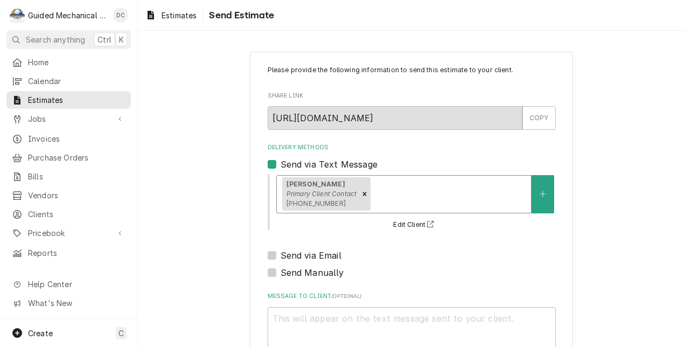
click at [281, 255] on label "Send via Email" at bounding box center [311, 255] width 61 height 13
click at [281, 255] on input "Send via Email" at bounding box center [425, 261] width 288 height 24
checkbox input "true"
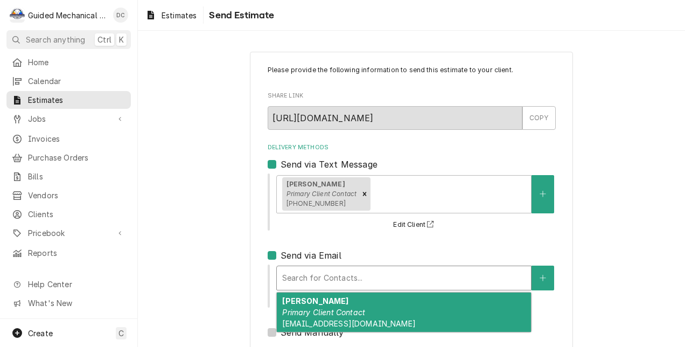
click at [311, 269] on div "Delivery Methods" at bounding box center [404, 277] width 244 height 19
click at [362, 301] on div "Rosemarie Mendez Primary Client Contact Rosemariem1180@gmail.com" at bounding box center [404, 312] width 254 height 39
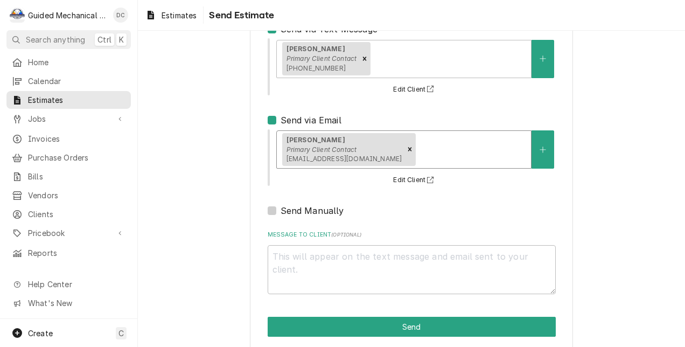
scroll to position [149, 0]
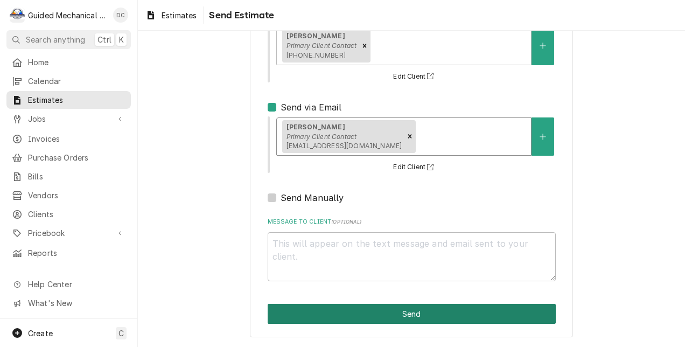
click at [366, 310] on button "Send" at bounding box center [412, 314] width 288 height 20
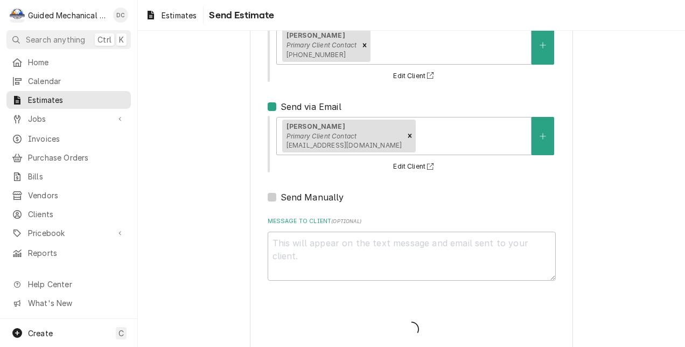
type textarea "x"
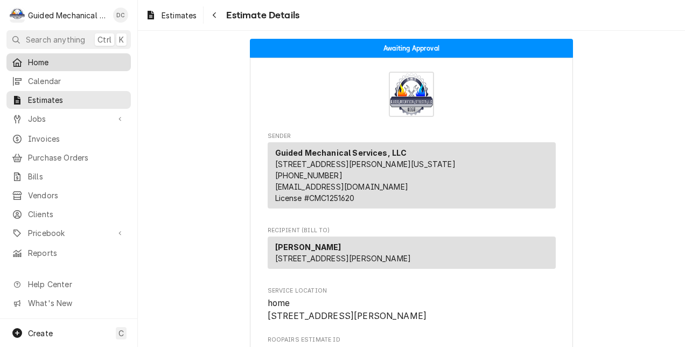
click at [49, 58] on span "Home" at bounding box center [77, 62] width 98 height 11
